Goal: Task Accomplishment & Management: Complete application form

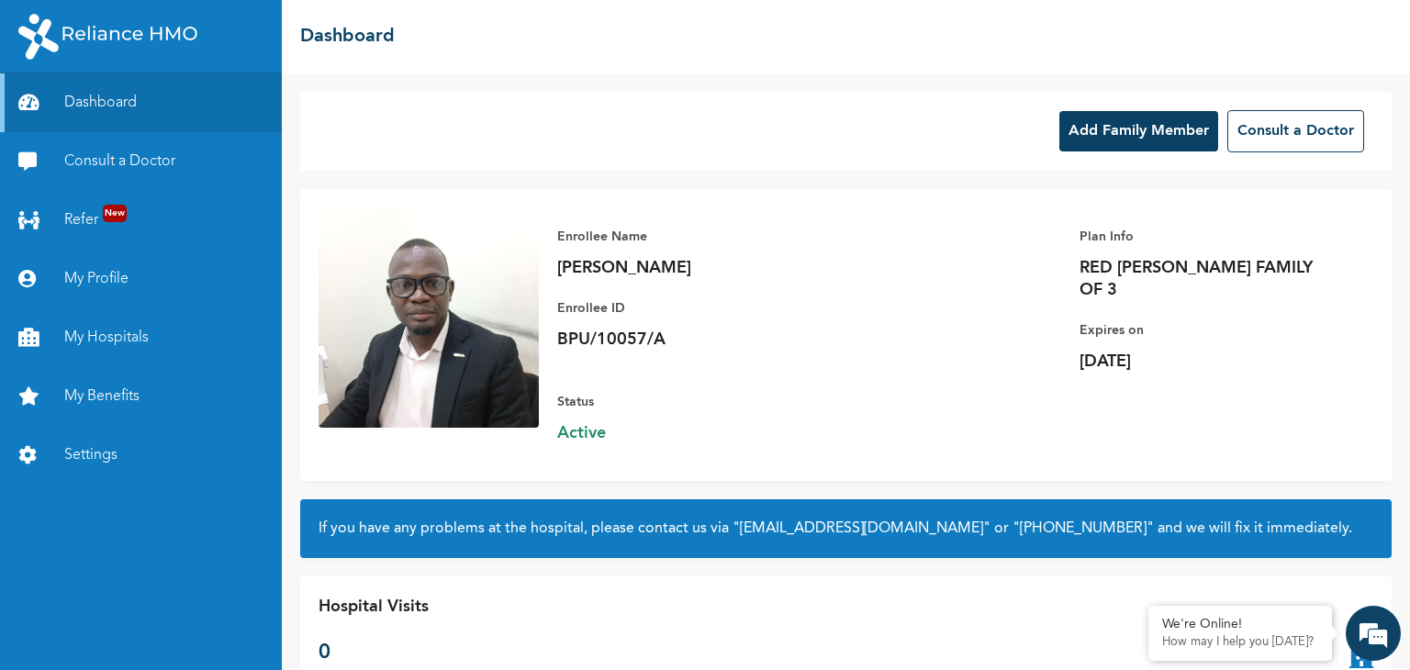
click at [1116, 137] on button "Add Family Member" at bounding box center [1139, 131] width 159 height 40
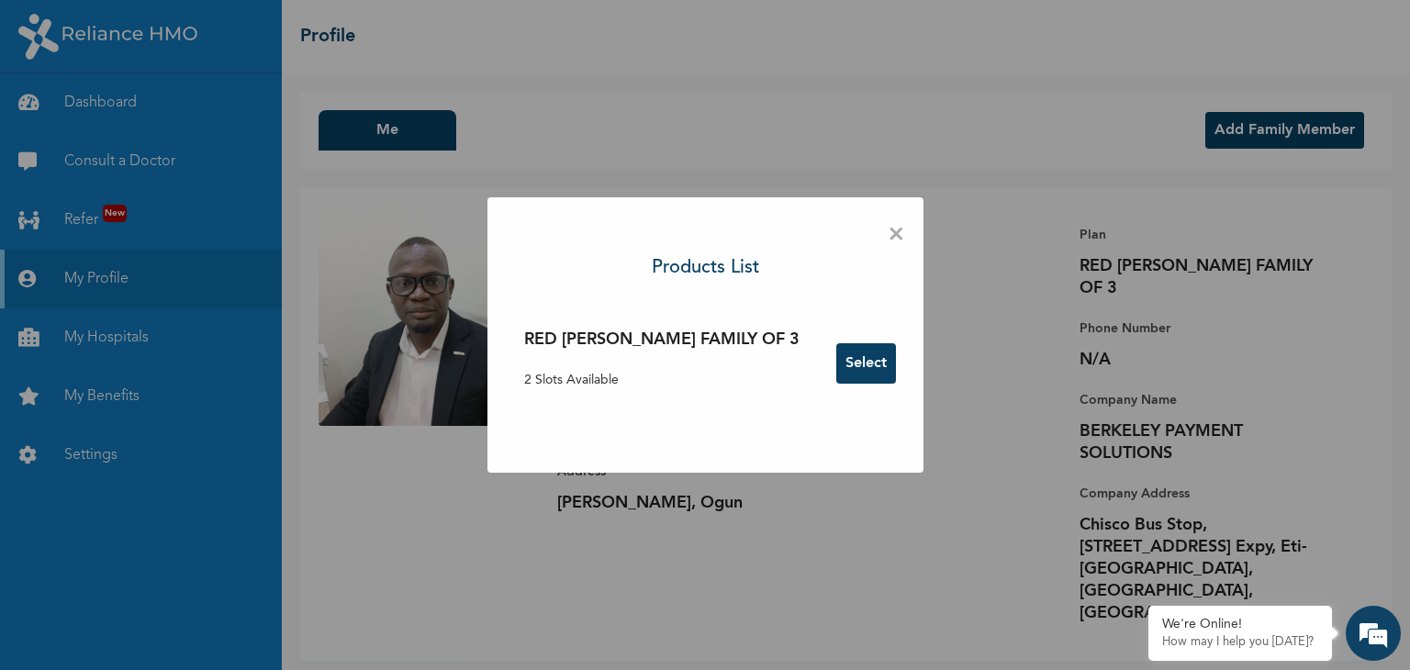
click at [836, 366] on button "Select" at bounding box center [866, 363] width 60 height 40
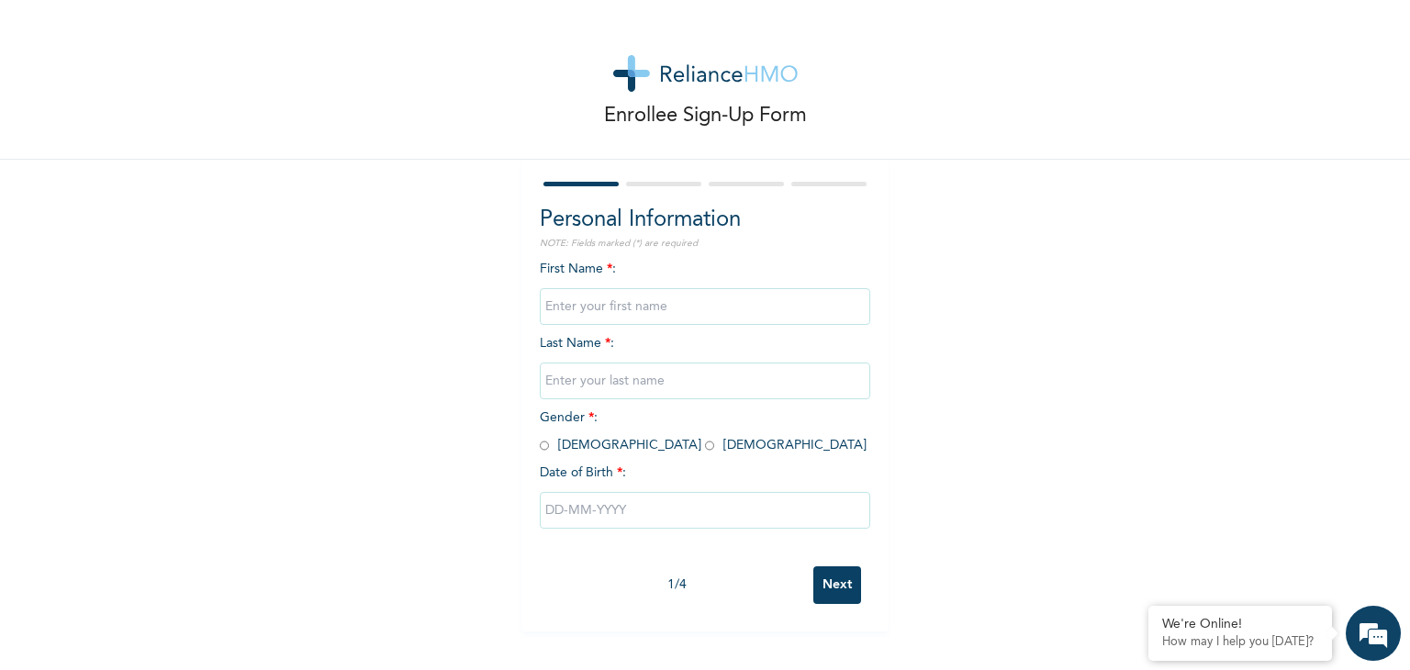
click at [621, 306] on input "text" at bounding box center [705, 306] width 331 height 37
click at [826, 588] on input "Next" at bounding box center [838, 586] width 48 height 38
click at [621, 309] on input "text" at bounding box center [705, 306] width 331 height 37
type input "o"
type input "OLATUNDE"
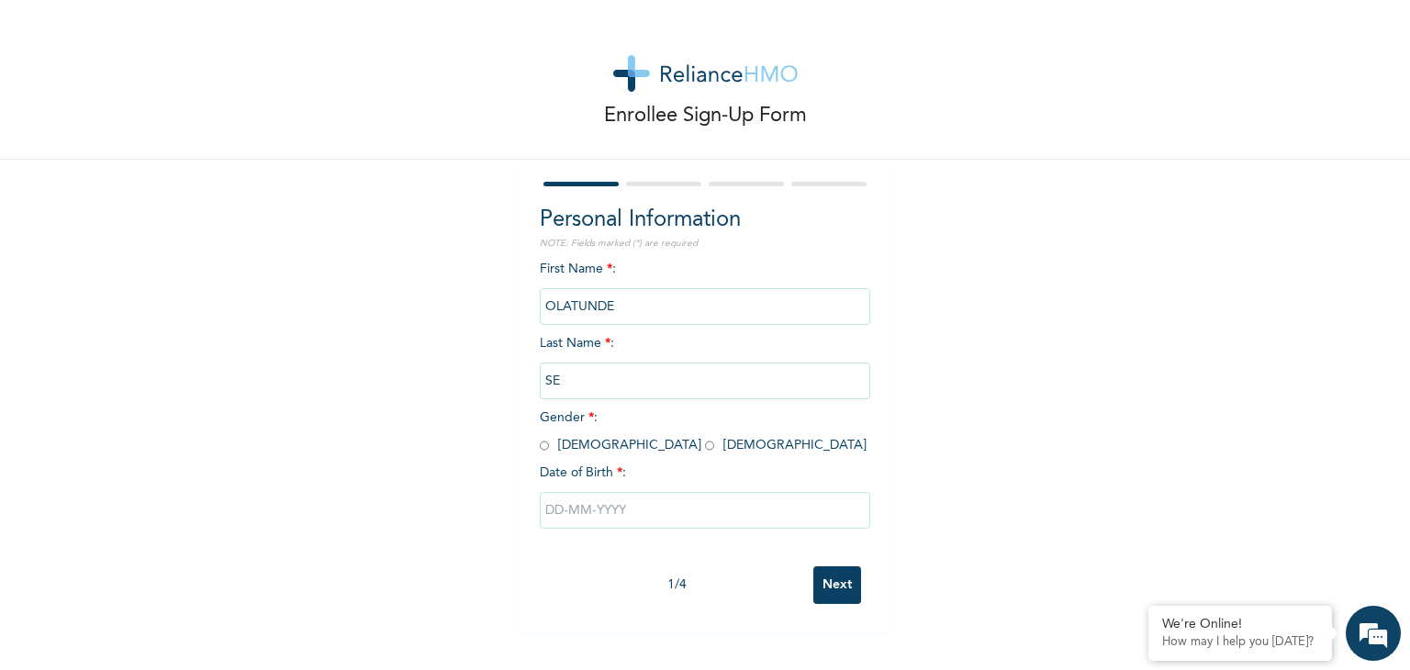
type input "S"
click at [631, 305] on input "OLATUNDE" at bounding box center [705, 306] width 331 height 37
type input "OLOYADE"
click at [628, 379] on input "text" at bounding box center [705, 381] width 331 height 37
type input "[PERSON_NAME]"
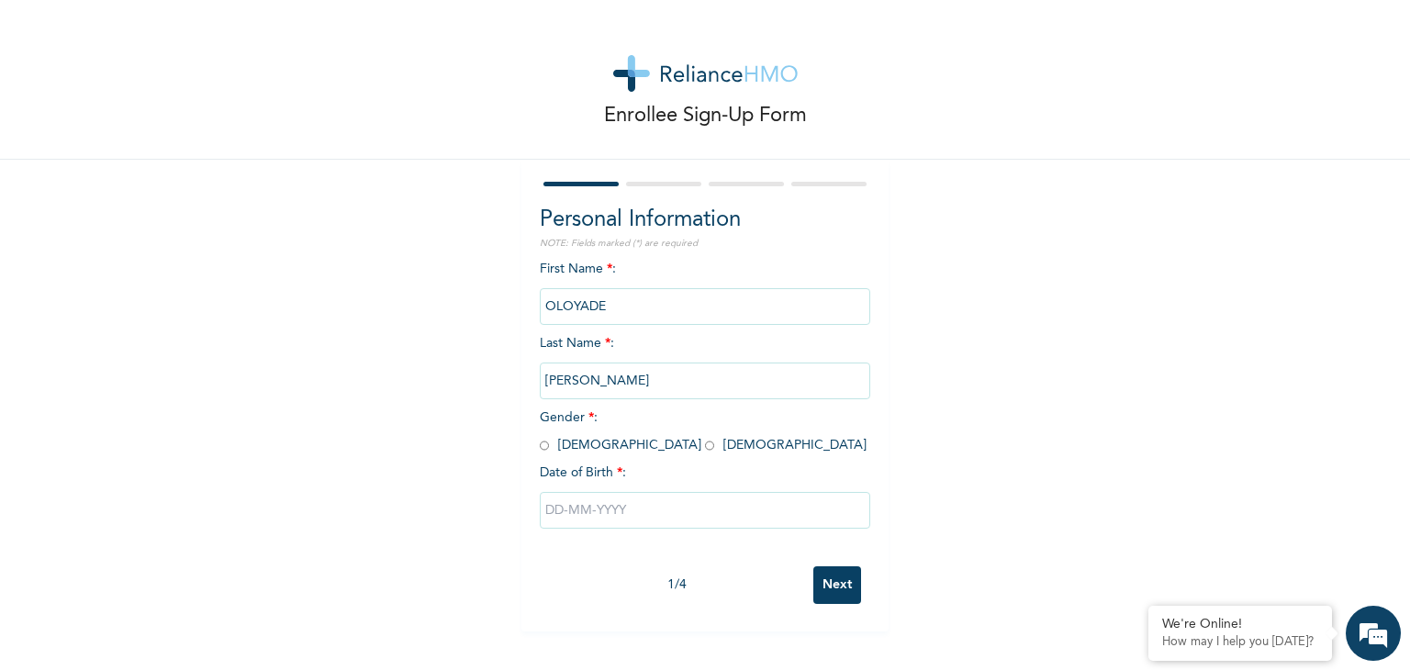
click at [705, 445] on input "radio" at bounding box center [709, 445] width 9 height 17
radio input "true"
click at [552, 511] on input "text" at bounding box center [705, 510] width 331 height 37
select select "9"
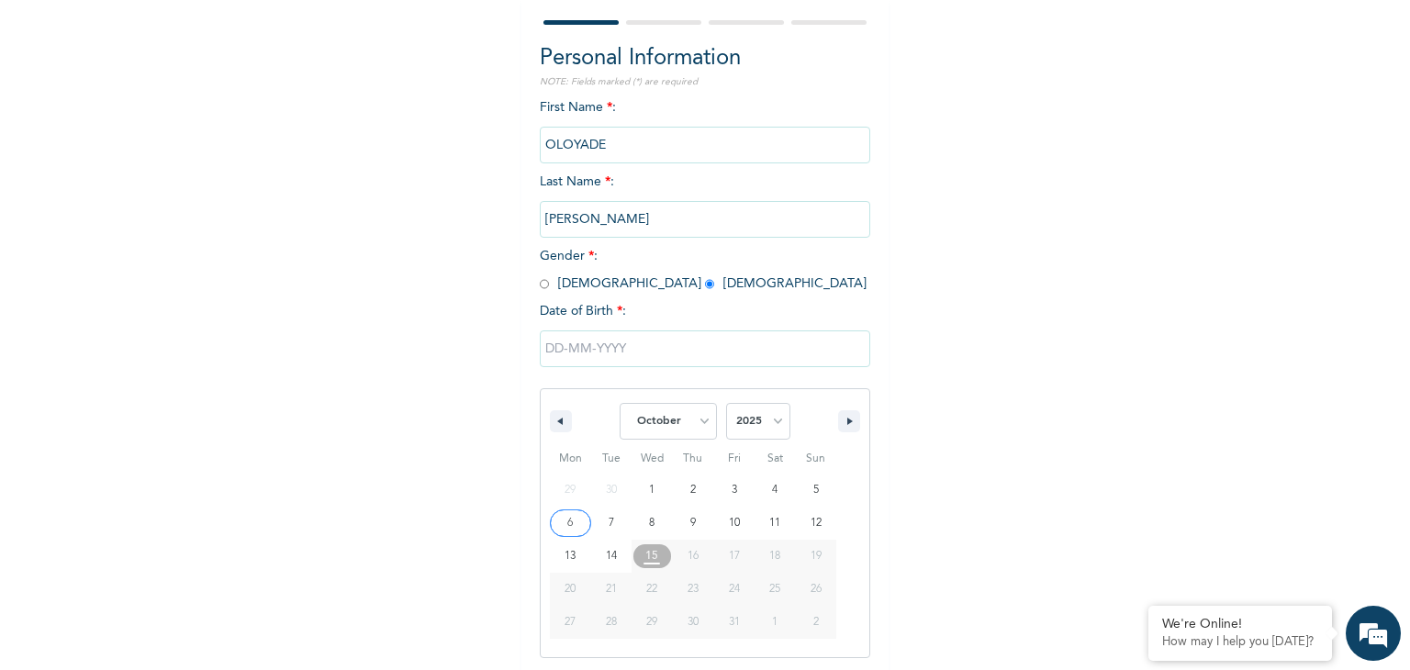
scroll to position [164, 0]
click at [768, 416] on select "2025 2024 2023 2022 2021 2020 2019 2018 2017 2016 2015 2014 2013 2012 2011 2010…" at bounding box center [758, 418] width 64 height 37
select select "1993"
click at [726, 400] on select "2025 2024 2023 2022 2021 2020 2019 2018 2017 2016 2015 2014 2013 2012 2011 2010…" at bounding box center [758, 418] width 64 height 37
click at [695, 416] on select "January February March April May June July August September October November De…" at bounding box center [668, 418] width 97 height 37
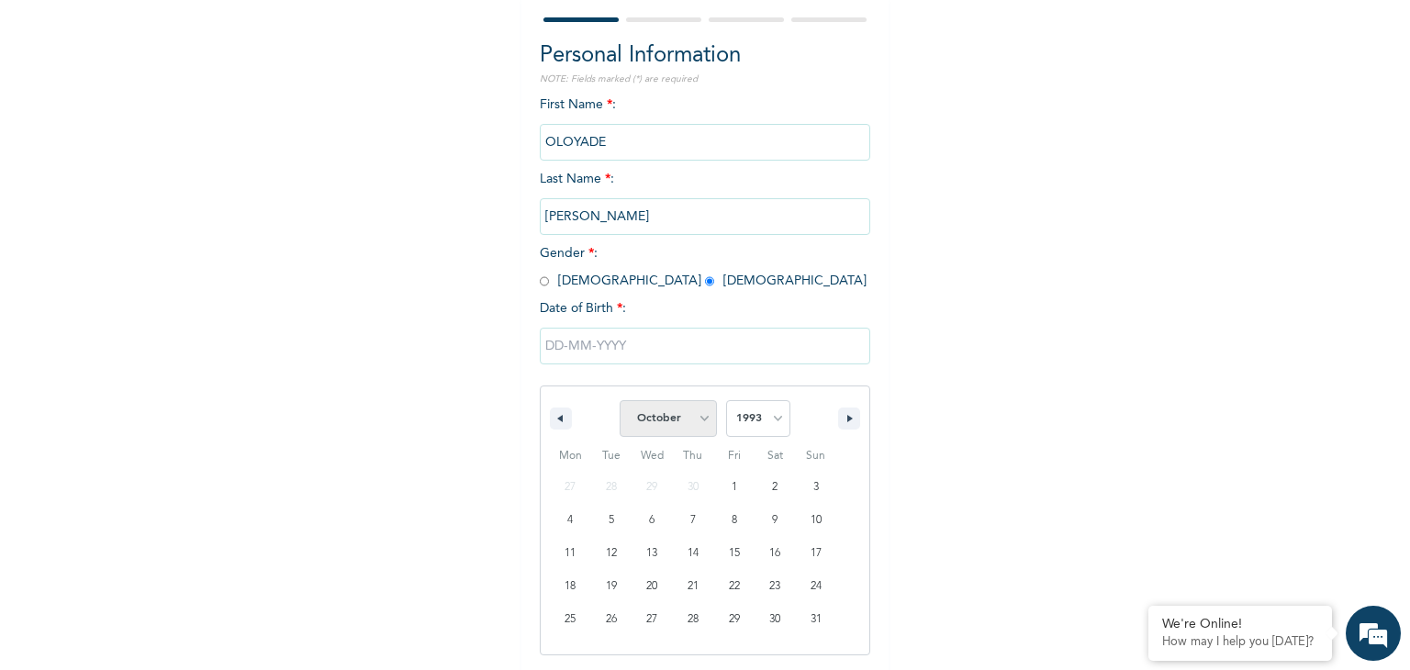
select select "11"
click at [620, 400] on select "January February March April May June July August September October November De…" at bounding box center [668, 418] width 97 height 37
type input "[DATE]"
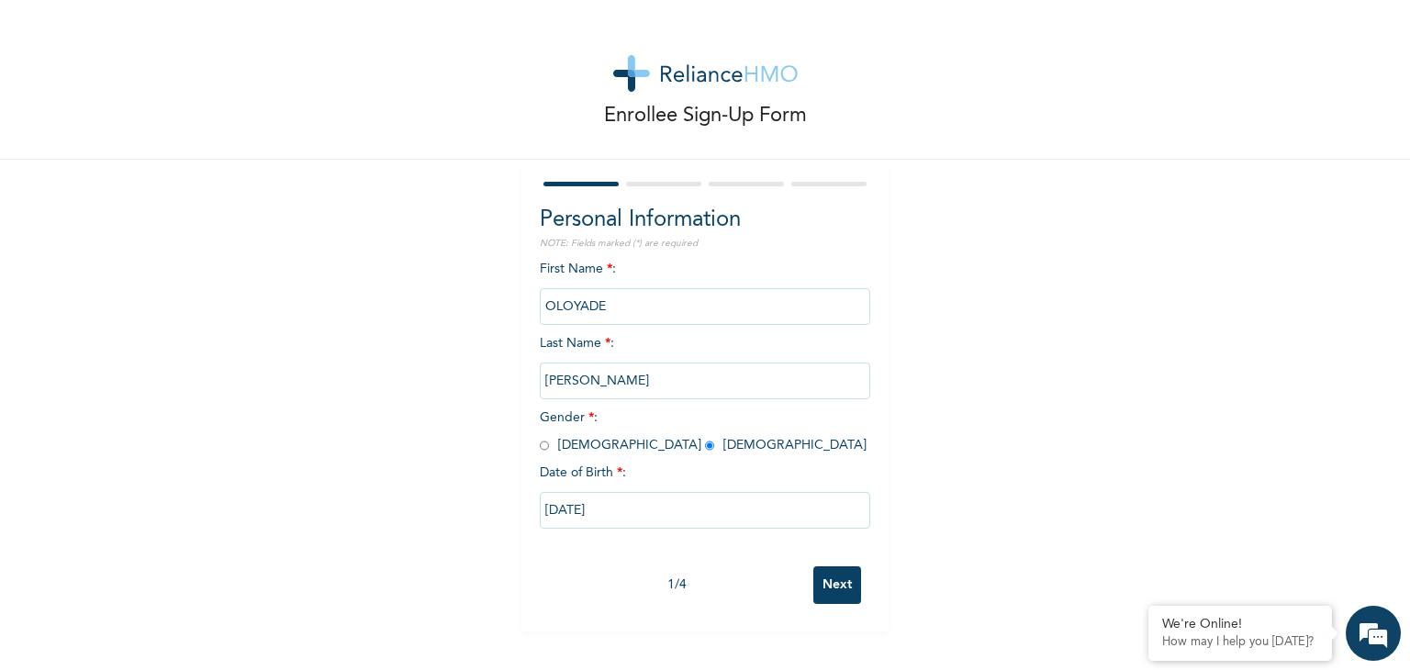
scroll to position [0, 0]
click at [832, 591] on input "Next" at bounding box center [838, 586] width 48 height 38
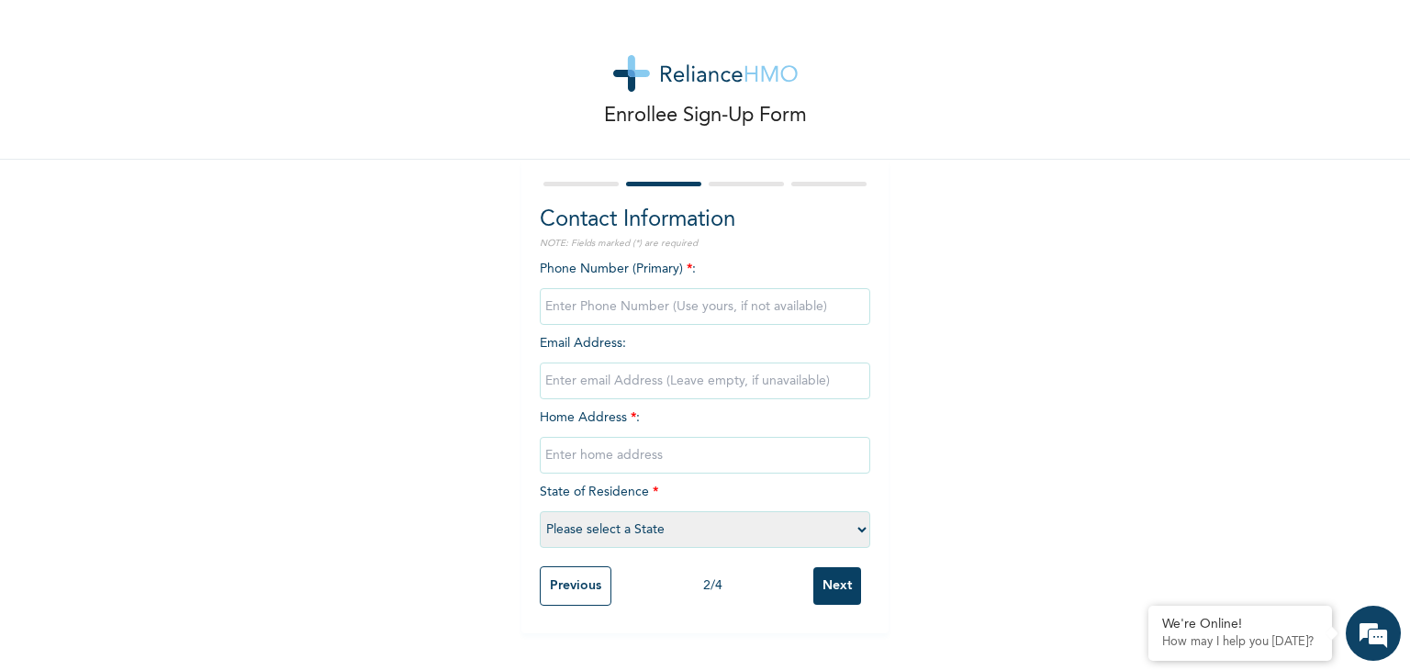
click at [593, 307] on input "phone" at bounding box center [705, 306] width 331 height 37
type input "09076005829"
click at [643, 384] on input "email" at bounding box center [705, 381] width 331 height 37
click at [593, 458] on input "text" at bounding box center [705, 455] width 331 height 37
type input "[GEOGRAPHIC_DATA]"
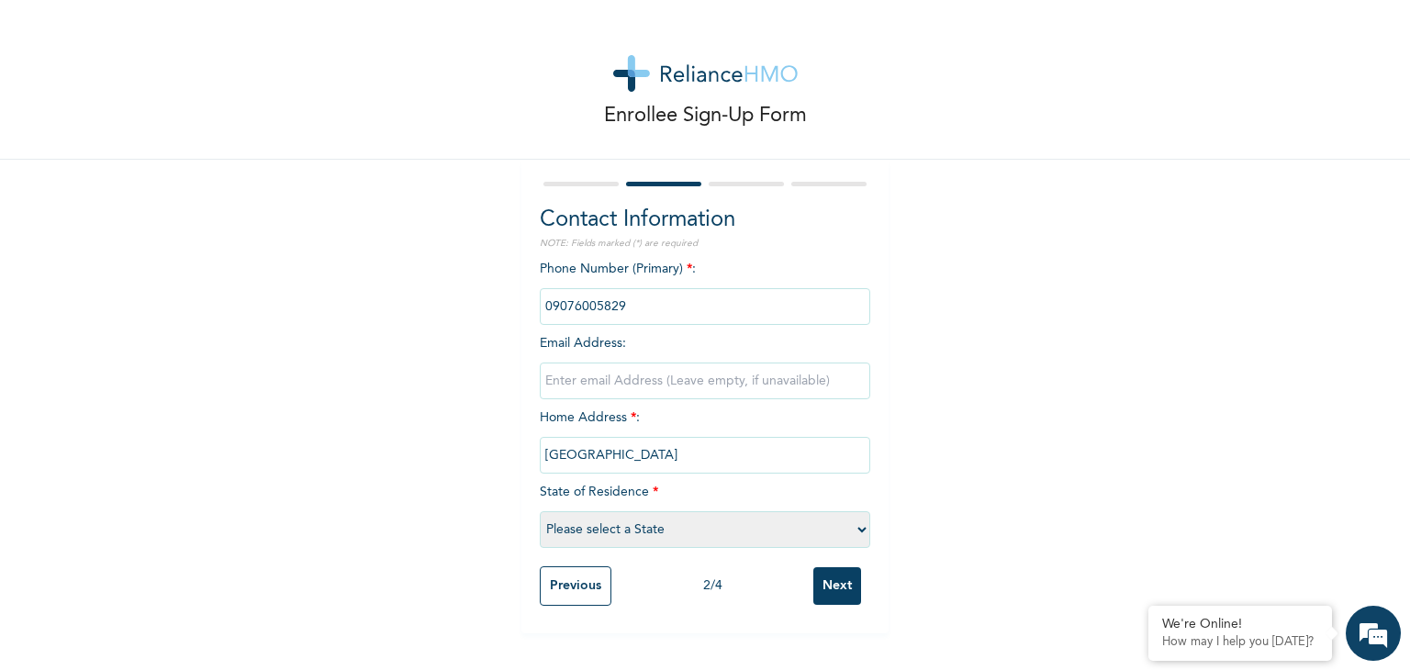
click at [632, 532] on select "Please select a State [PERSON_NAME] (FCT) [PERSON_NAME] Ibom [GEOGRAPHIC_DATA] …" at bounding box center [705, 529] width 331 height 37
select select "25"
click at [540, 511] on select "Please select a State [PERSON_NAME] (FCT) [PERSON_NAME] Ibom [GEOGRAPHIC_DATA] …" at bounding box center [705, 529] width 331 height 37
click at [834, 581] on input "Next" at bounding box center [838, 586] width 48 height 38
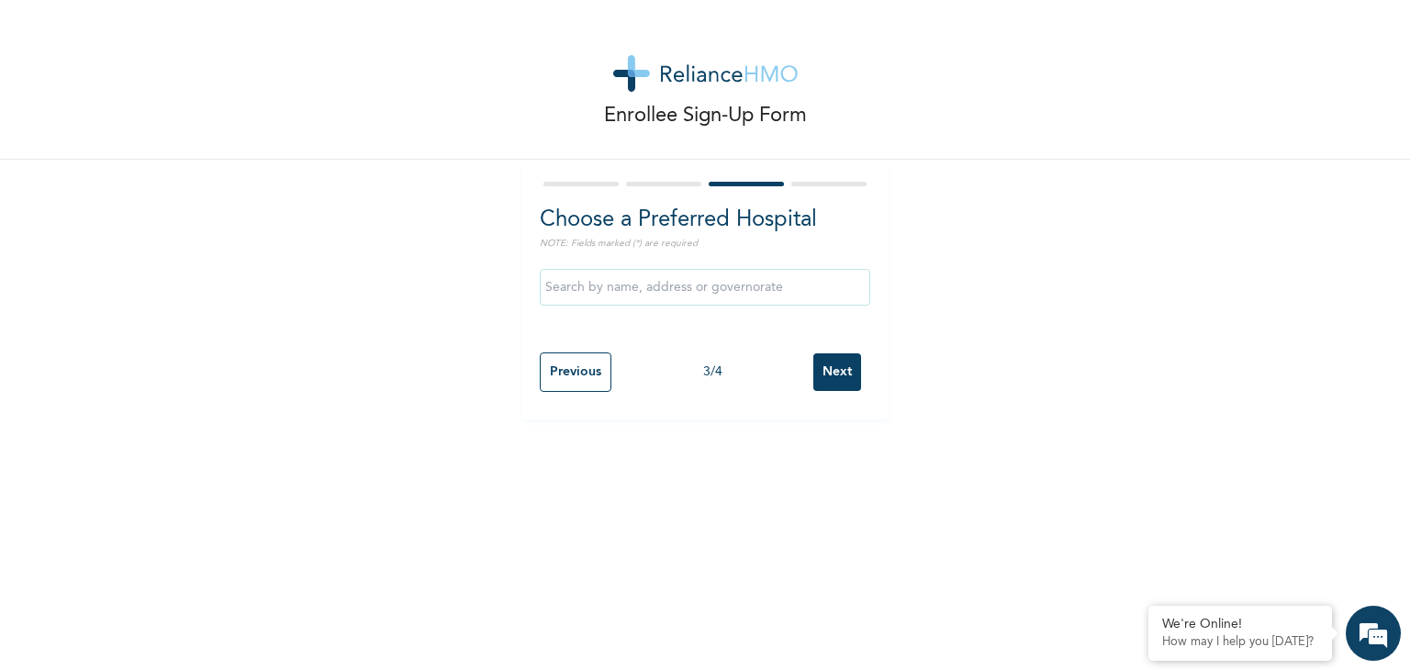
click at [688, 287] on input "text" at bounding box center [705, 287] width 331 height 37
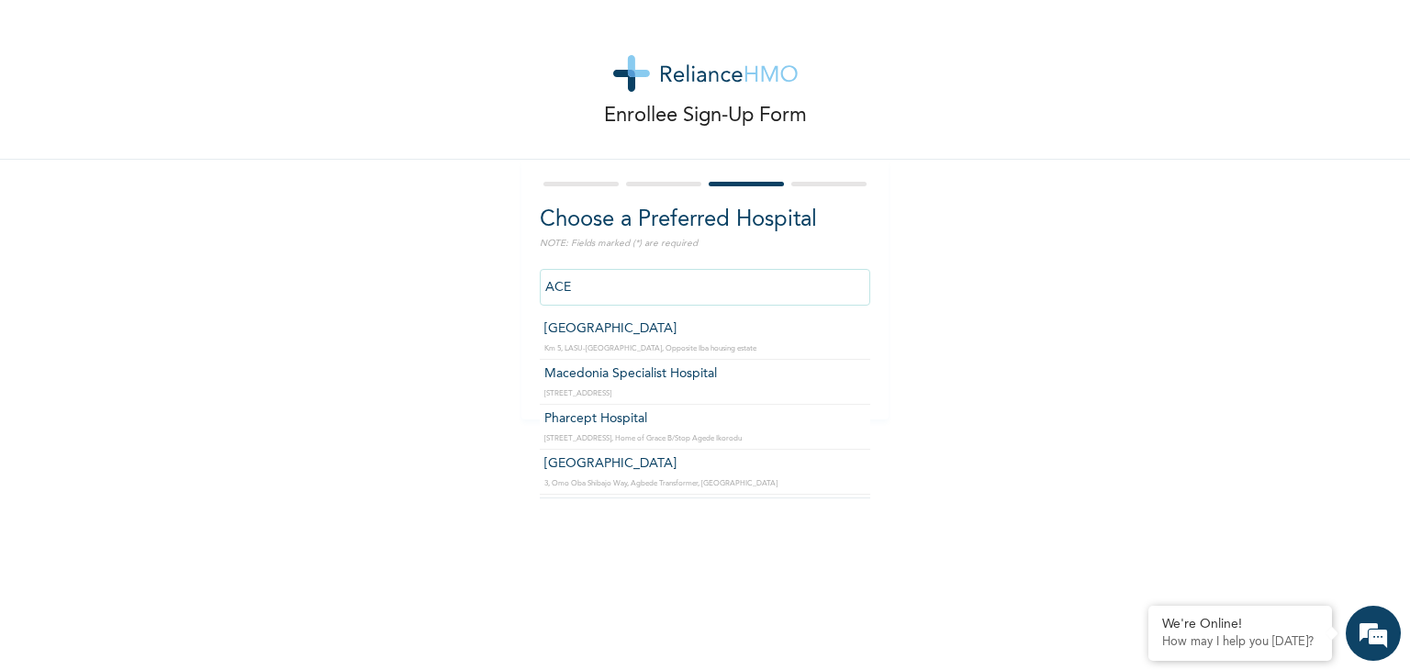
drag, startPoint x: 563, startPoint y: 283, endPoint x: 514, endPoint y: 295, distance: 50.1
click at [522, 293] on div "Choose a Preferred Hospital NOTE: Fields marked (*) are required ACE [GEOGRAPHI…" at bounding box center [705, 290] width 367 height 260
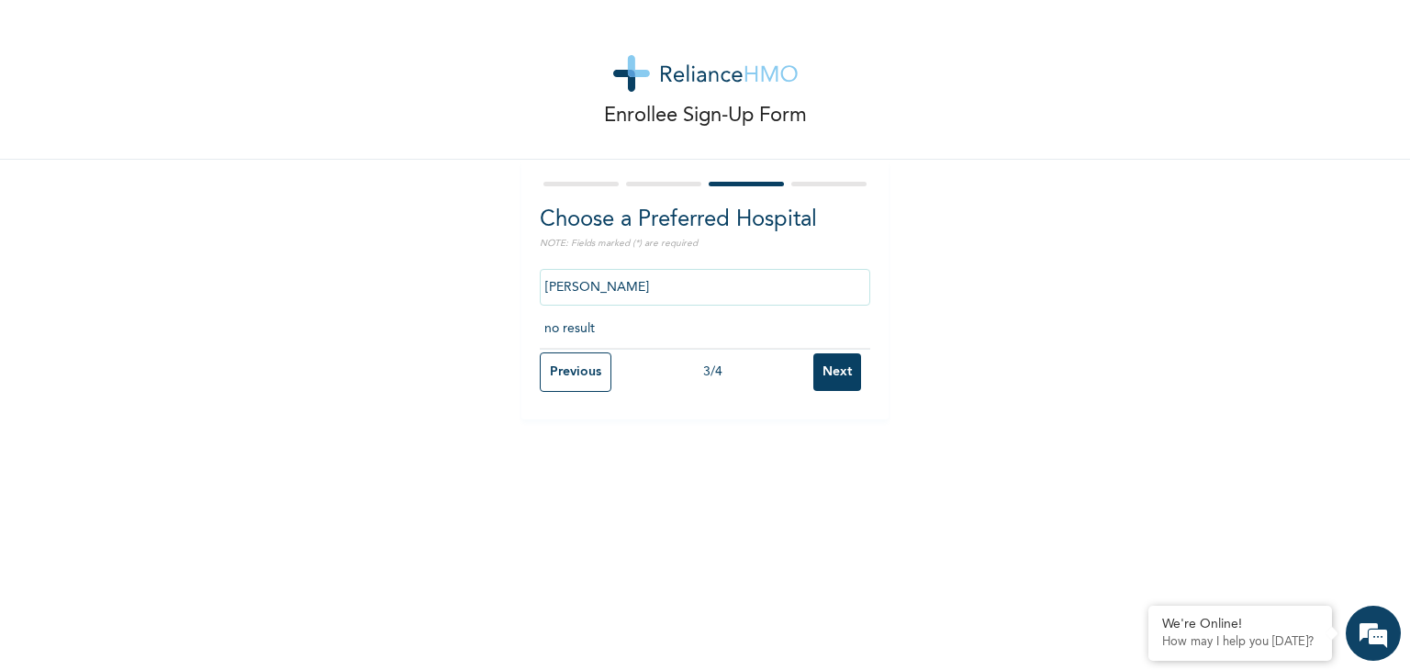
type input "[PERSON_NAME]"
click at [555, 371] on input "Previous" at bounding box center [576, 372] width 72 height 39
select select "25"
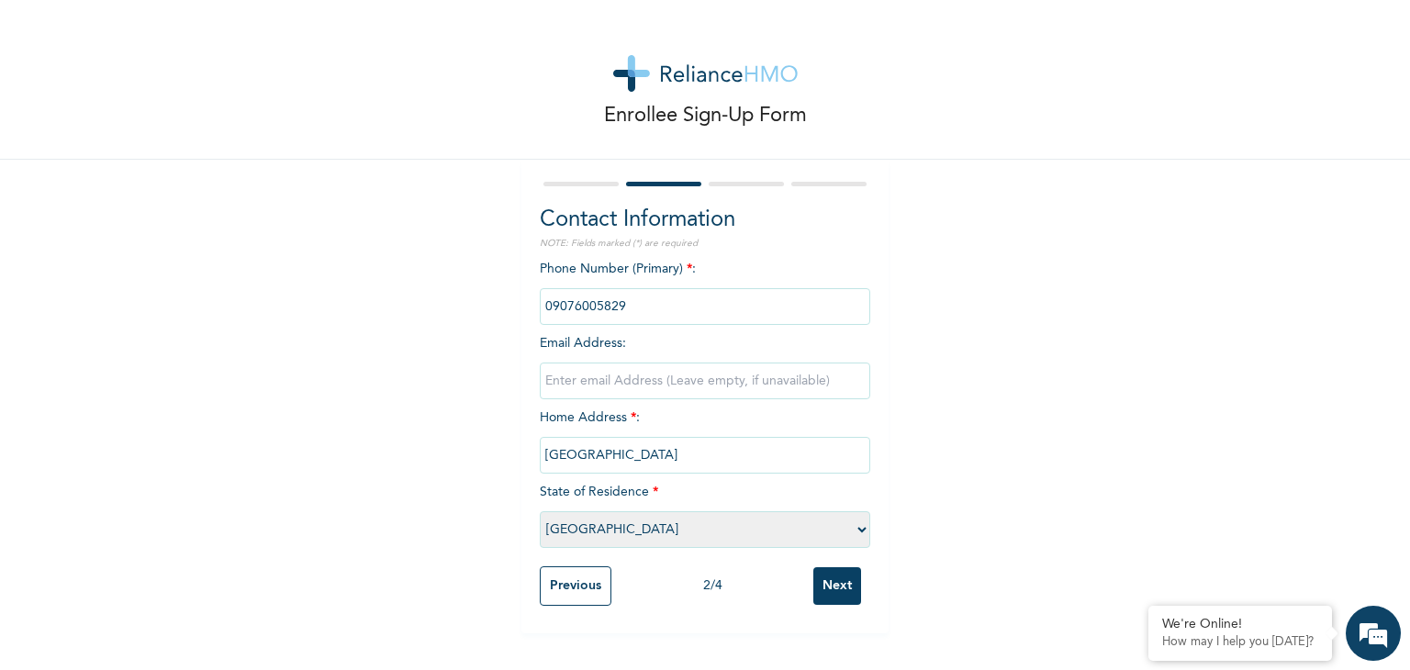
click at [582, 455] on input "[GEOGRAPHIC_DATA]" at bounding box center [705, 455] width 331 height 37
drag, startPoint x: 587, startPoint y: 456, endPoint x: 485, endPoint y: 456, distance: 101.9
click at [485, 456] on div "Enrollee Sign-Up Form Contact Information NOTE: Fields marked (*) are required …" at bounding box center [705, 317] width 1410 height 634
type input "OGUN"
click at [601, 522] on select "Please select a State [PERSON_NAME] (FCT) [PERSON_NAME] Ibom [GEOGRAPHIC_DATA] …" at bounding box center [705, 529] width 331 height 37
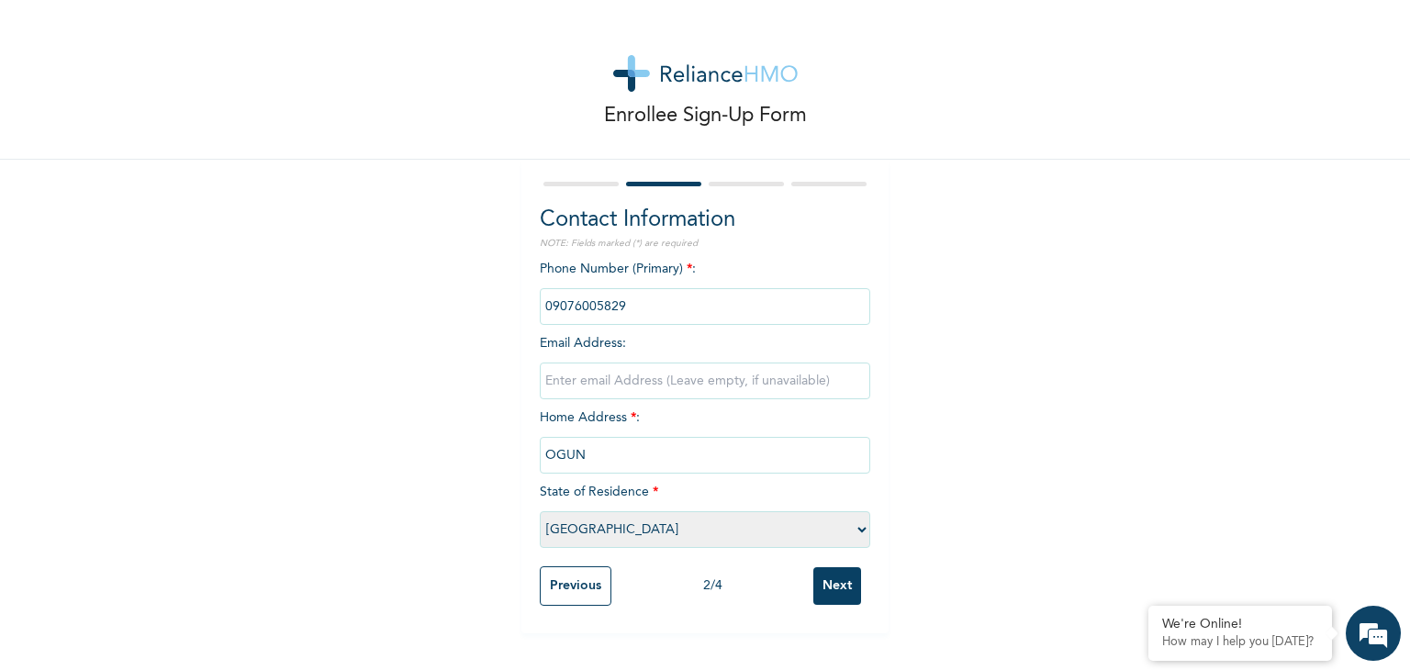
select select "28"
click at [540, 511] on select "Please select a State [PERSON_NAME] (FCT) [PERSON_NAME] Ibom [GEOGRAPHIC_DATA] …" at bounding box center [705, 529] width 331 height 37
click at [830, 584] on input "Next" at bounding box center [838, 586] width 48 height 38
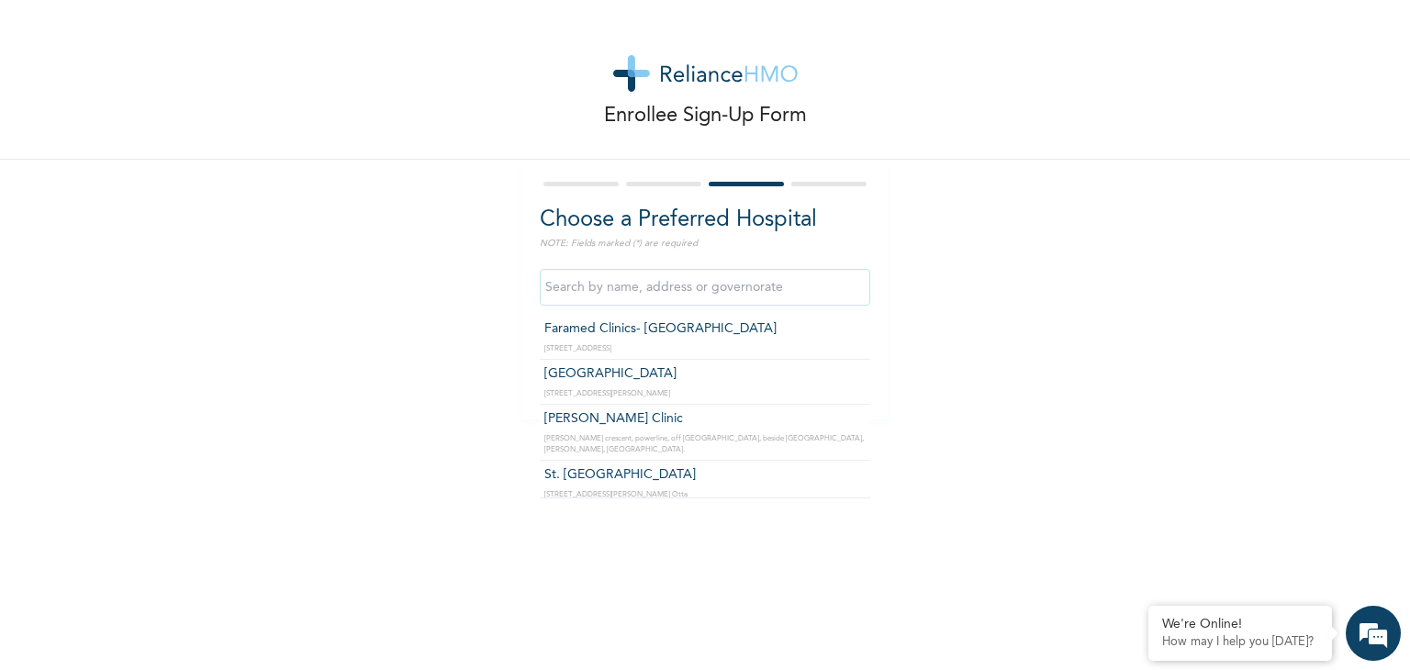
click at [617, 287] on input "text" at bounding box center [705, 287] width 331 height 37
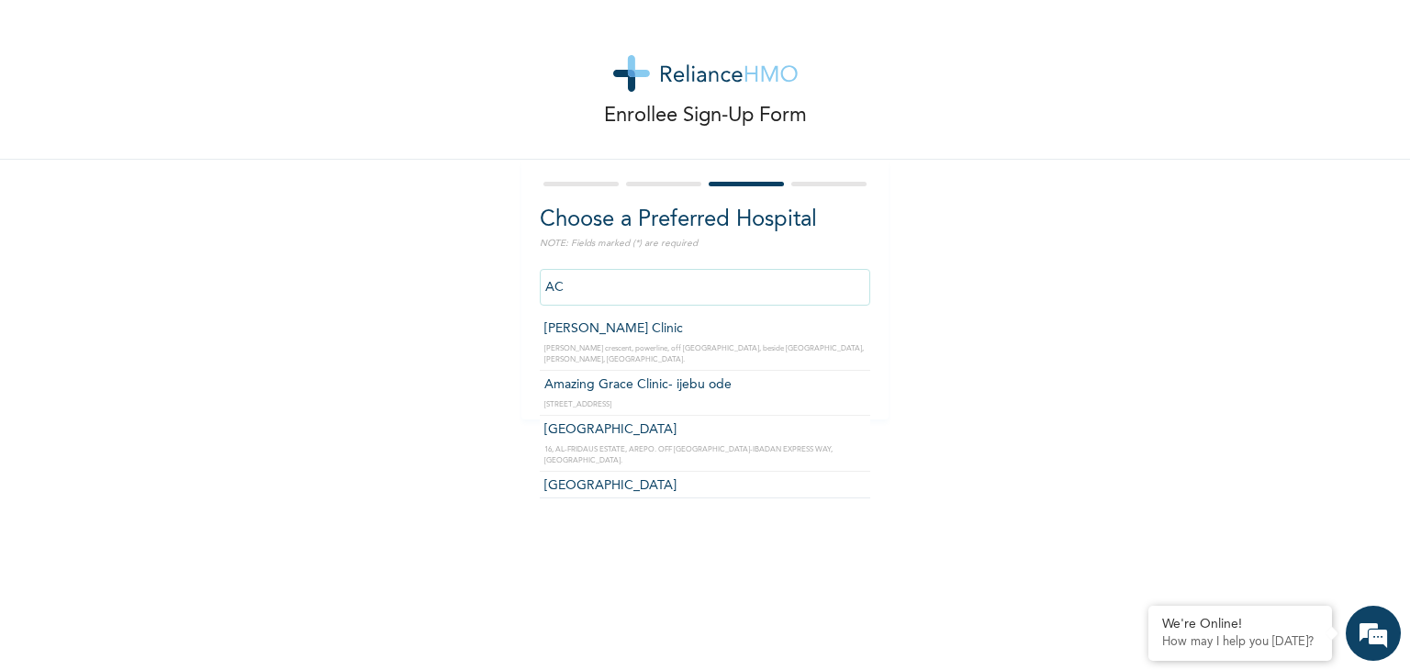
type input "A"
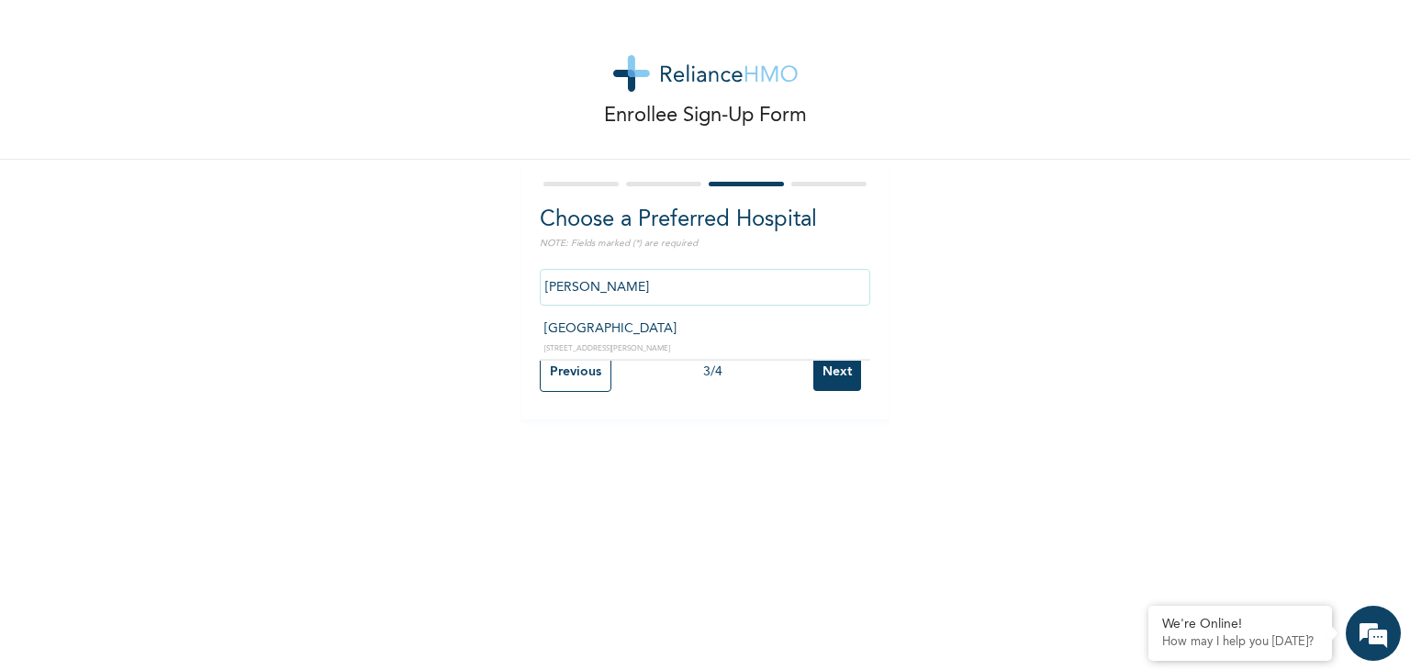
type input "[GEOGRAPHIC_DATA]"
click at [837, 369] on input "Next" at bounding box center [838, 373] width 48 height 38
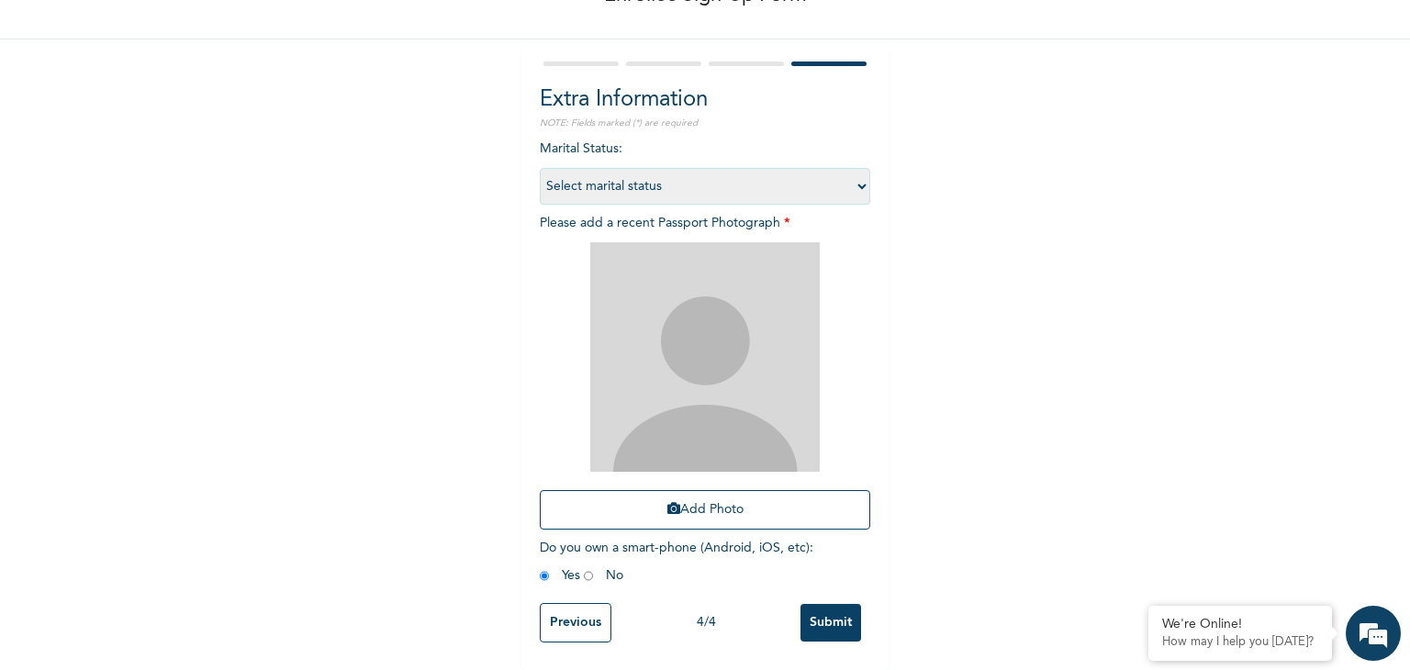
scroll to position [133, 0]
click at [836, 610] on input "Submit" at bounding box center [831, 623] width 61 height 38
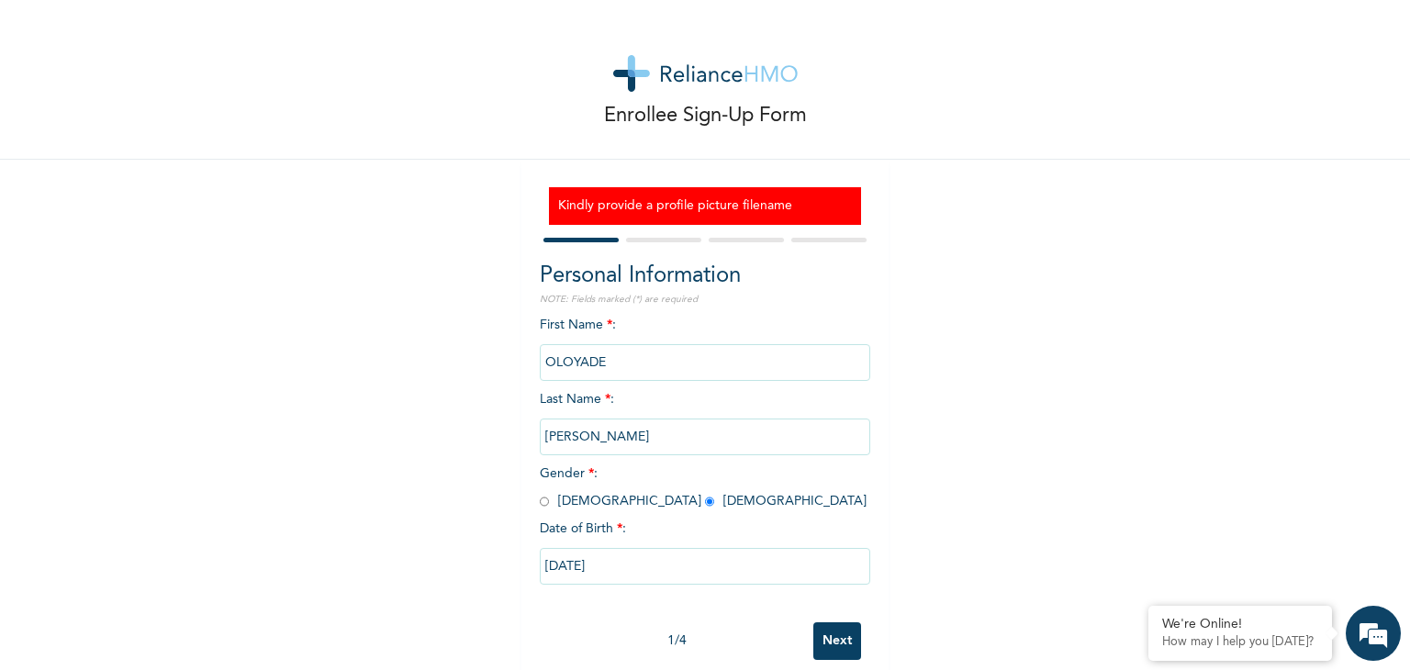
scroll to position [31, 0]
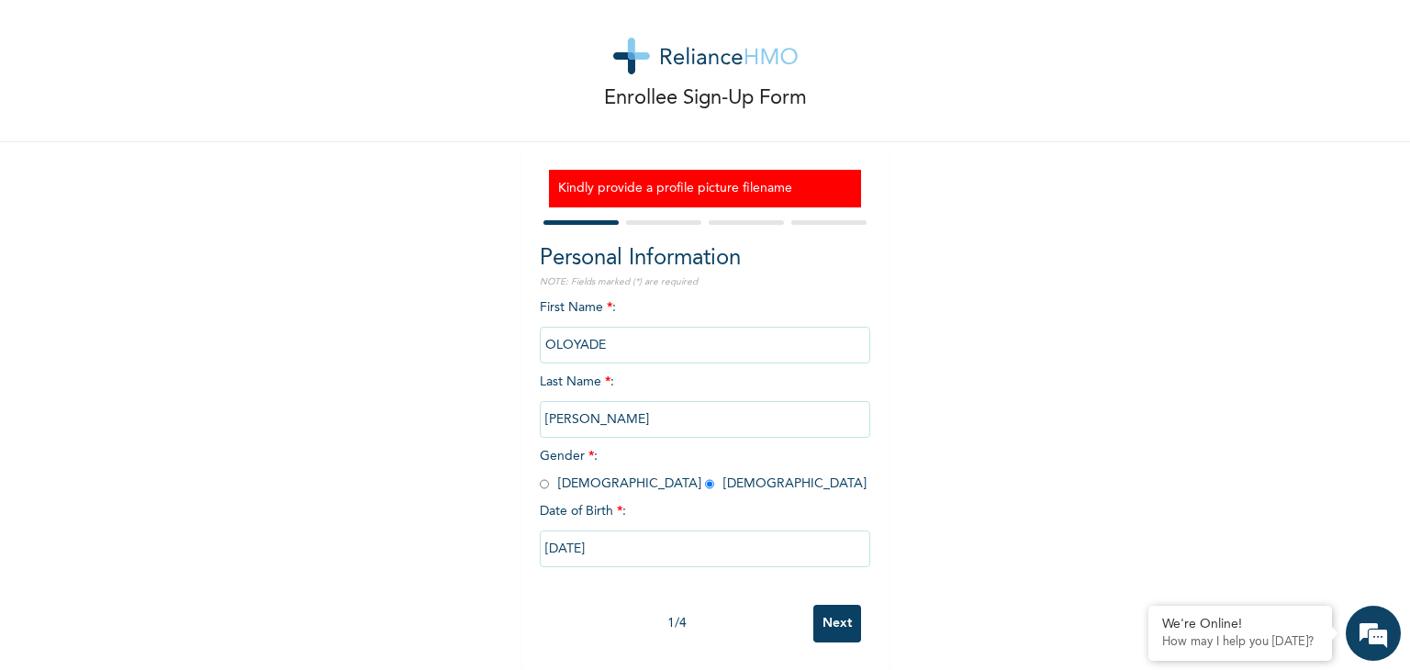
click at [834, 612] on input "Next" at bounding box center [838, 624] width 48 height 38
select select "28"
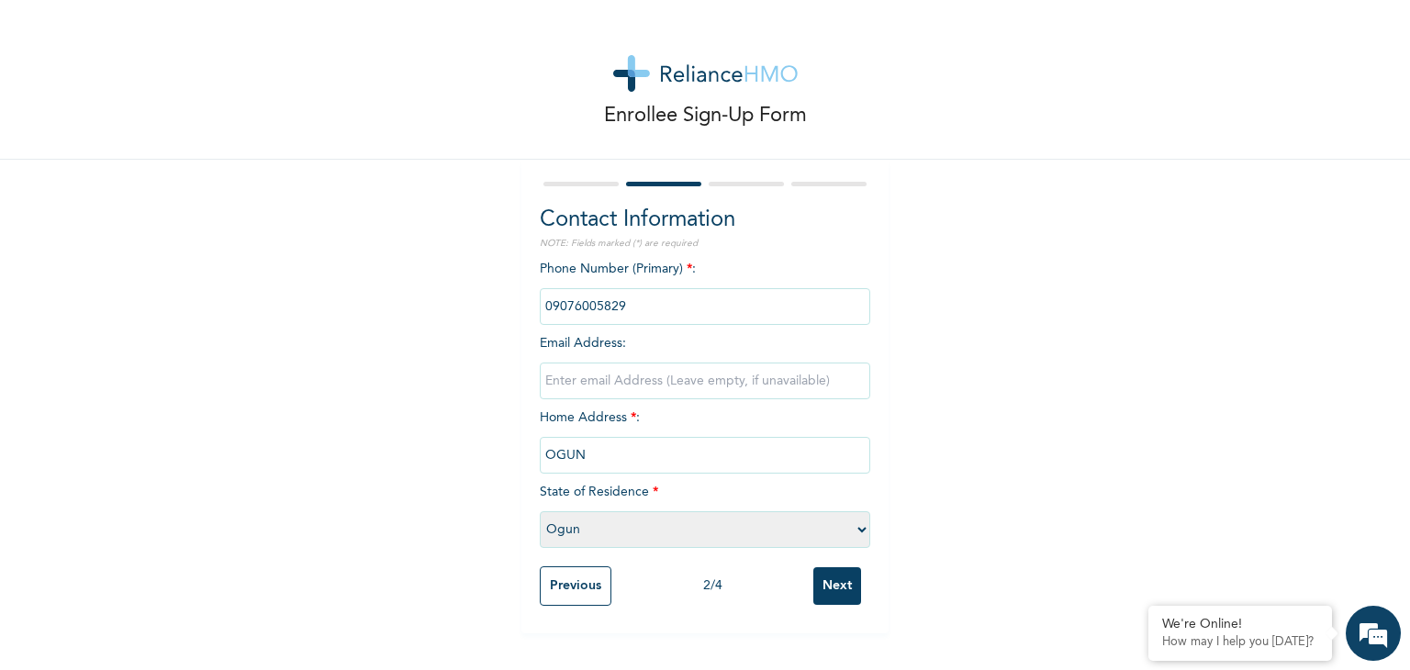
scroll to position [0, 0]
